Goal: Task Accomplishment & Management: Manage account settings

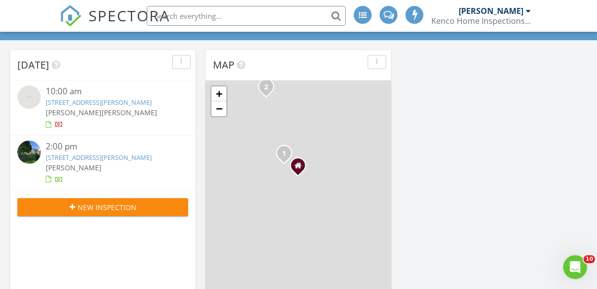
click at [61, 162] on link "[STREET_ADDRESS][PERSON_NAME]" at bounding box center [99, 157] width 106 height 9
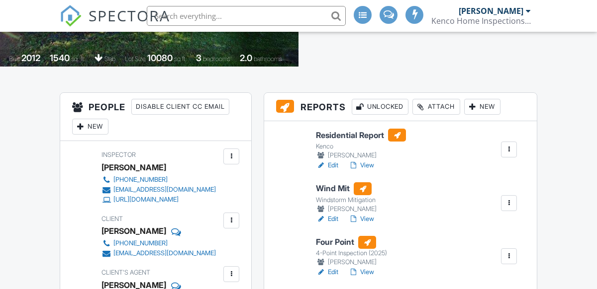
scroll to position [249, 0]
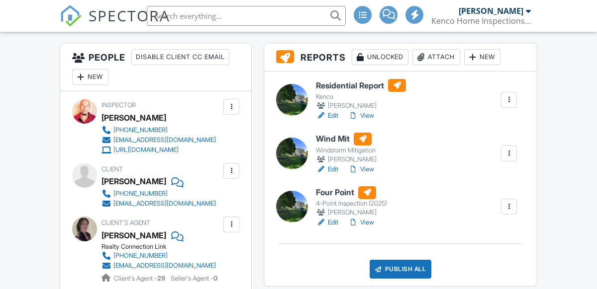
click at [331, 222] on link "Edit" at bounding box center [327, 223] width 22 height 10
